Goal: Information Seeking & Learning: Learn about a topic

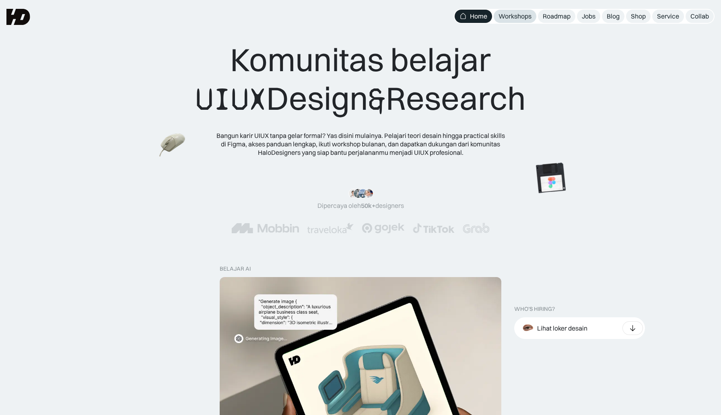
click at [513, 16] on div "Workshops" at bounding box center [515, 16] width 33 height 8
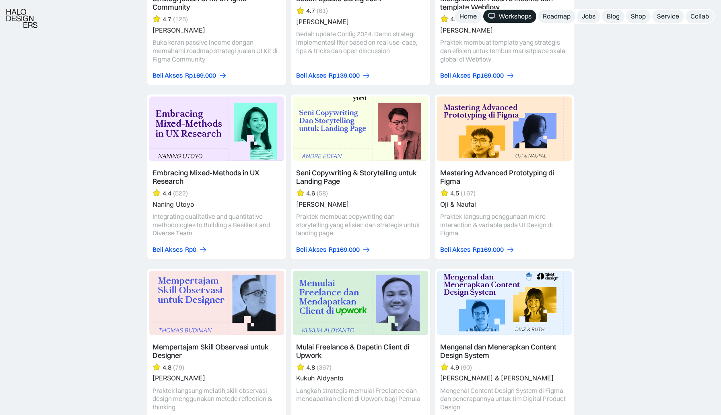
scroll to position [1782, 0]
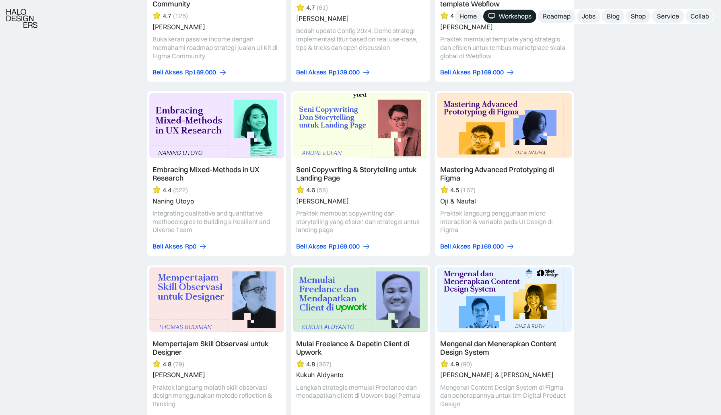
click at [513, 165] on link at bounding box center [504, 173] width 139 height 165
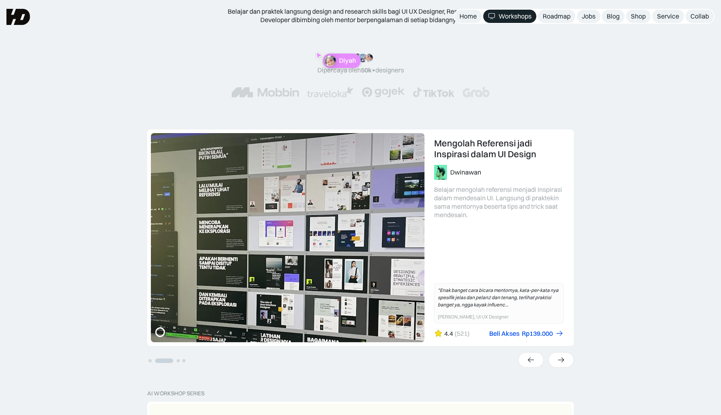
scroll to position [85, 0]
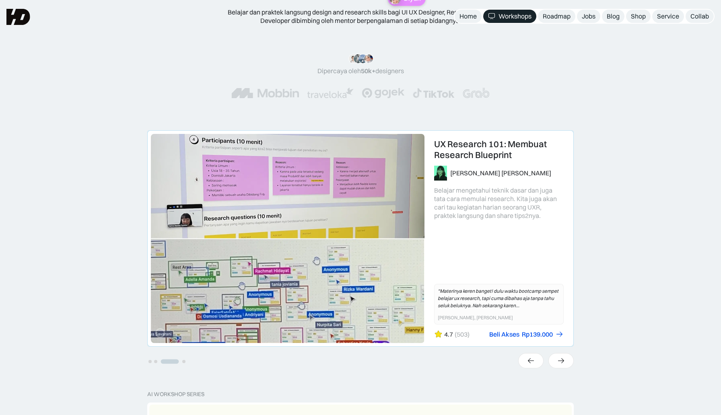
drag, startPoint x: 221, startPoint y: 202, endPoint x: 513, endPoint y: 271, distance: 299.7
click at [513, 271] on link "3 of 4" at bounding box center [361, 239] width 426 height 216
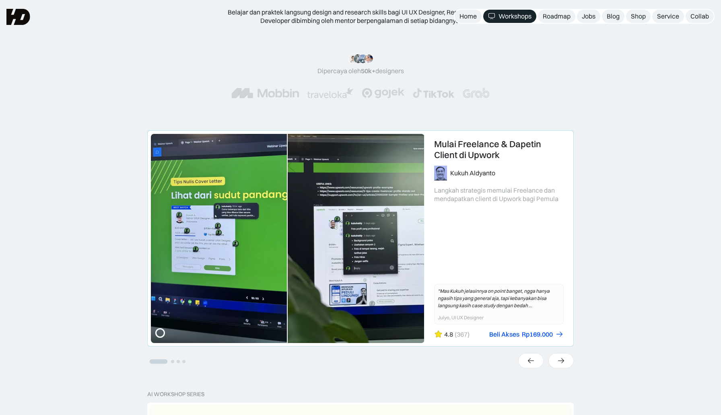
drag, startPoint x: 464, startPoint y: 271, endPoint x: 315, endPoint y: 271, distance: 148.9
click at [315, 271] on link "1 of 4" at bounding box center [361, 239] width 426 height 216
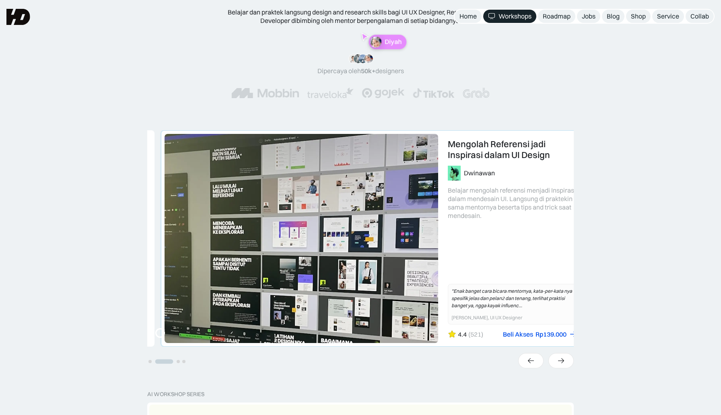
drag, startPoint x: 233, startPoint y: 292, endPoint x: 246, endPoint y: 294, distance: 13.8
click at [246, 294] on link "2 of 4" at bounding box center [374, 239] width 426 height 216
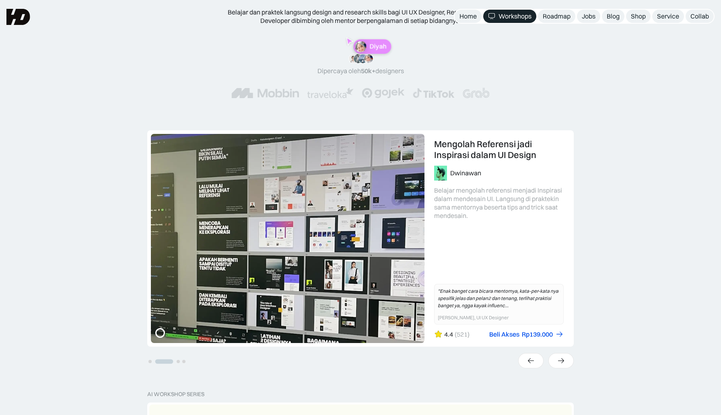
click at [645, 118] on div "Kelas Online UIUX Belajar dan praktek langsung design and research skills bagi …" at bounding box center [360, 22] width 721 height 215
click at [552, 15] on div "Roadmap" at bounding box center [557, 16] width 28 height 8
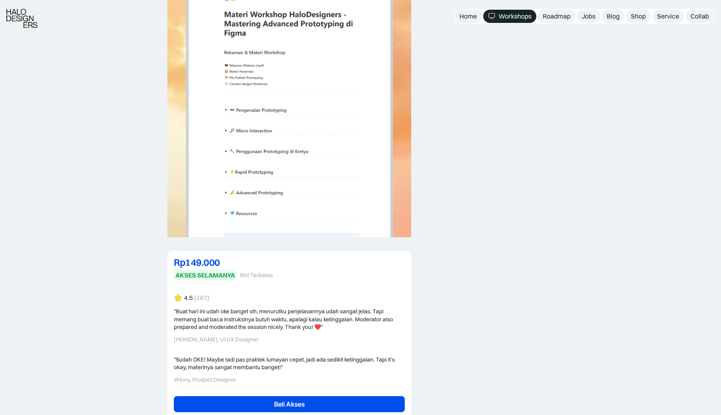
scroll to position [1739, 0]
